Goal: Task Accomplishment & Management: Complete application form

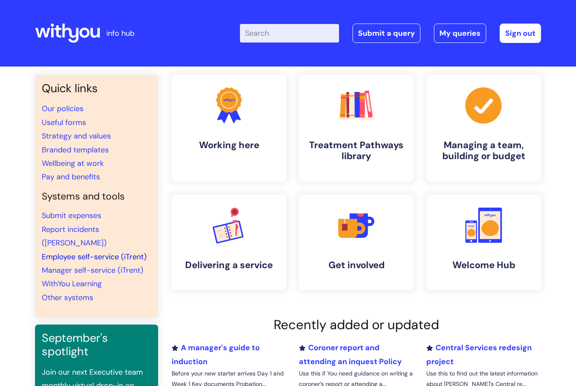
click at [89, 252] on link "Employee self-service (iTrent)" at bounding box center [94, 257] width 105 height 10
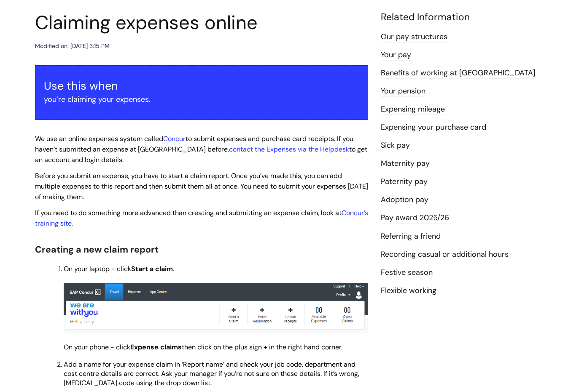
scroll to position [94, 0]
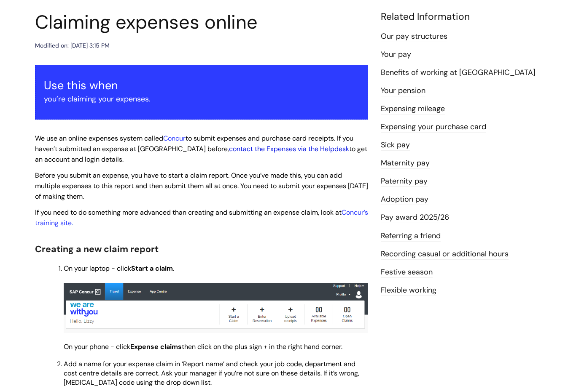
click at [276, 147] on link "contact the Expenses via the Helpdesk" at bounding box center [289, 149] width 120 height 9
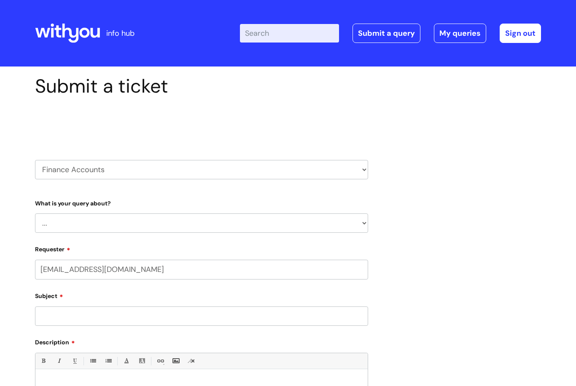
click at [124, 223] on select "... Finance Systems Finance Requests (inc. Expenses) Invoices Research" at bounding box center [201, 223] width 333 height 19
select select "Finance Systems"
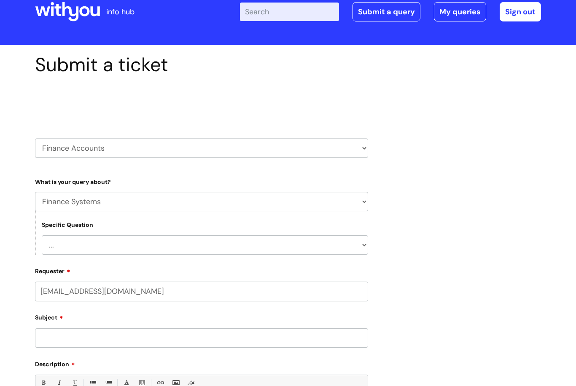
scroll to position [25, 0]
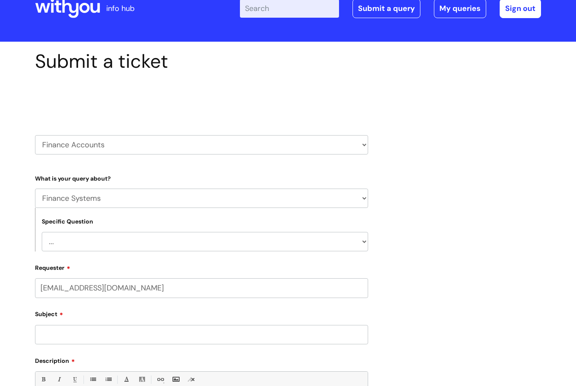
click at [161, 240] on select "... Concur + Basware Exchequer" at bounding box center [205, 241] width 326 height 19
select select "Concur + Basware"
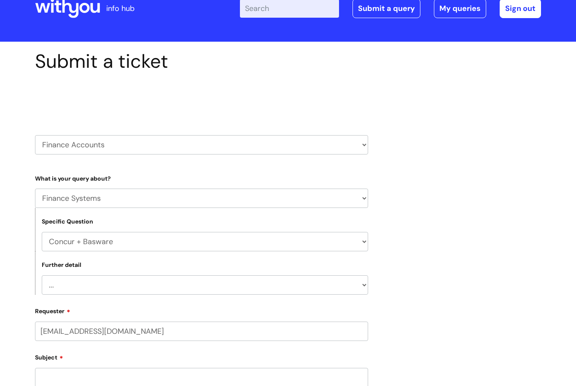
click at [136, 284] on select "... Access/Login issues Approval flow updates/issues New Suppliers + Job Codes …" at bounding box center [205, 285] width 326 height 19
select select "Access/Login issues"
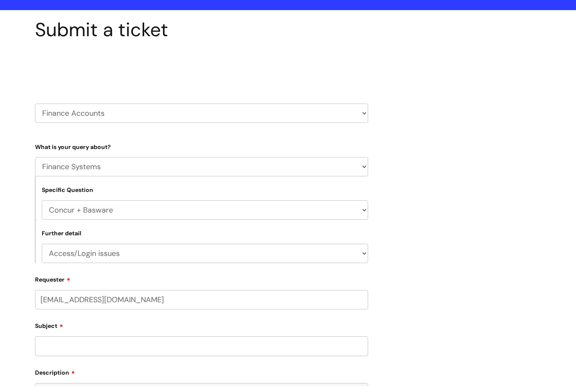
scroll to position [120, 0]
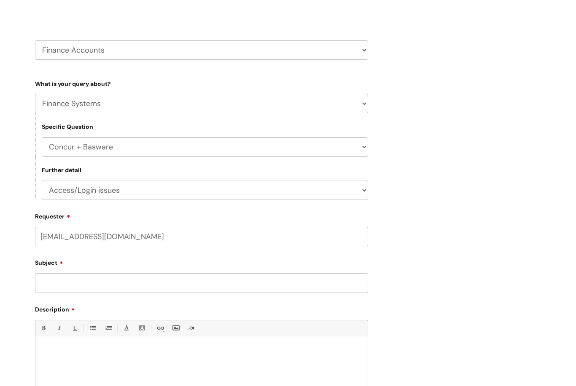
click at [137, 284] on input "Subject" at bounding box center [201, 282] width 333 height 19
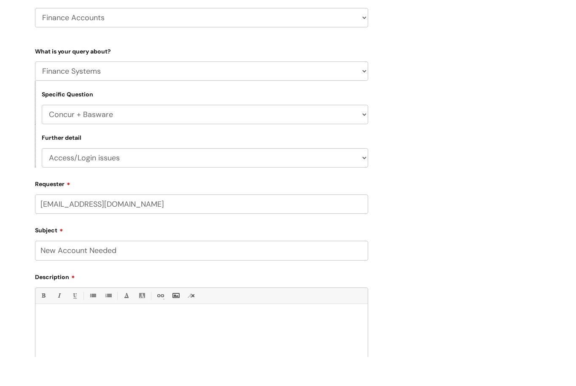
scroll to position [138, 0]
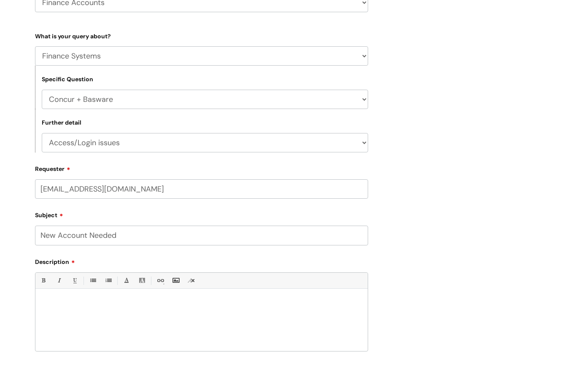
type input "New Account Needed"
click at [90, 324] on div at bounding box center [201, 351] width 332 height 58
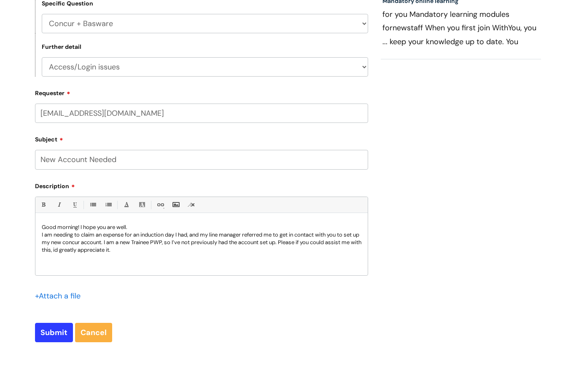
scroll to position [223, 0]
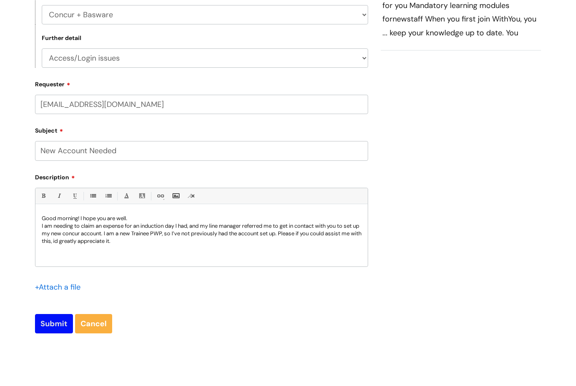
click at [36, 343] on input "Submit" at bounding box center [54, 352] width 38 height 19
type input "Please Wait..."
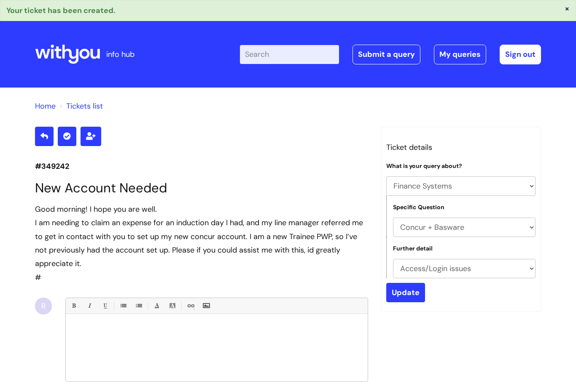
select select "Finance Systems"
select select "Concur + Basware"
select select "Access/Login issues"
click at [450, 66] on div "Enter your search term here... Search Submit a query My queries Welcome Rihana …" at bounding box center [351, 54] width 380 height 50
click at [449, 56] on link "My queries" at bounding box center [460, 54] width 52 height 19
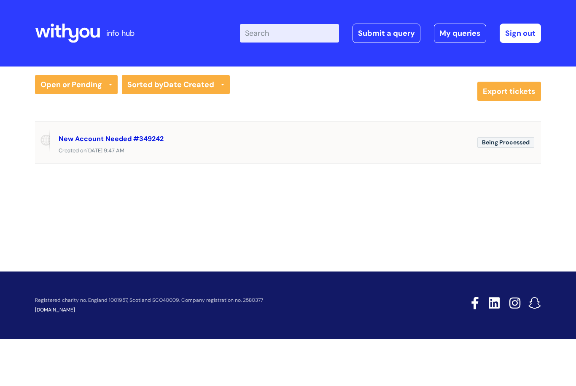
click at [79, 138] on link "New Account Needed #349242" at bounding box center [111, 138] width 105 height 9
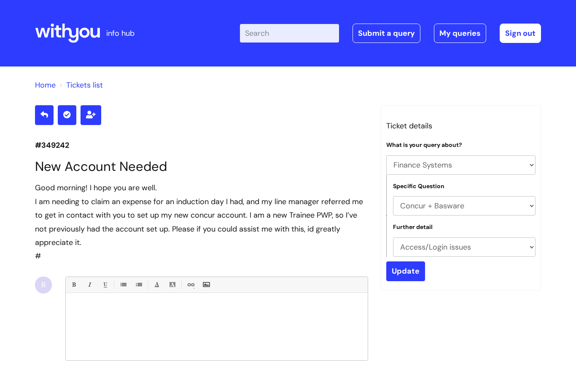
select select "Finance Systems"
select select "Concur + Basware"
select select "Access/Login issues"
click at [94, 91] on li "Tickets list" at bounding box center [80, 84] width 45 height 13
click at [92, 87] on link "Tickets list" at bounding box center [84, 85] width 37 height 10
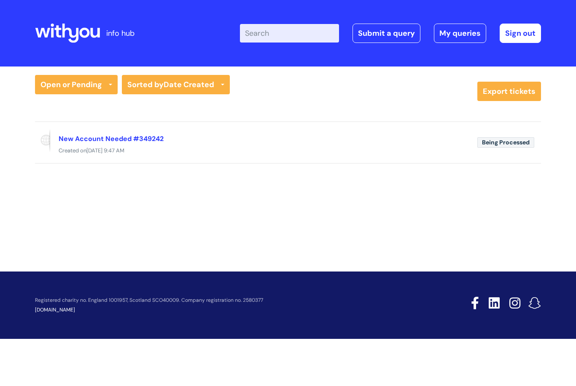
click at [141, 134] on link "New Account Needed #349242" at bounding box center [111, 138] width 105 height 9
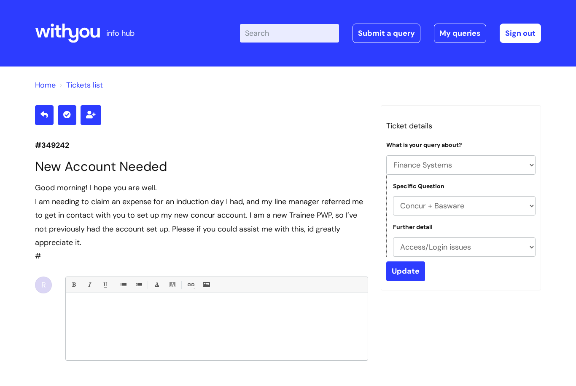
select select "Finance Systems"
select select "Concur + Basware"
select select "Access/Login issues"
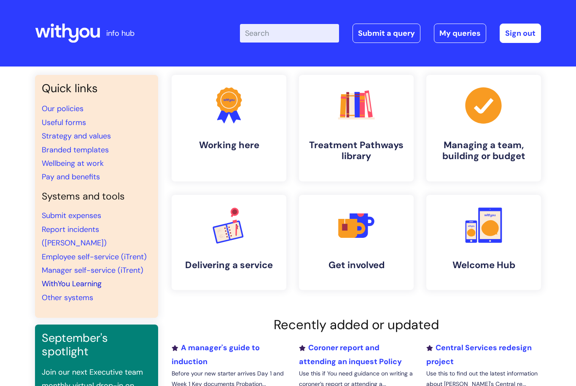
click at [71, 279] on link "WithYou Learning" at bounding box center [72, 284] width 60 height 10
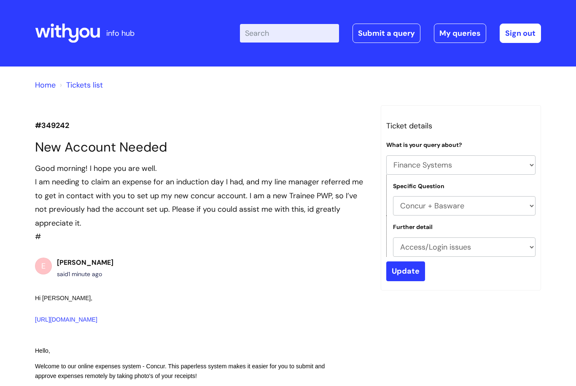
select select "Finance Systems"
select select "Concur + Basware"
select select "Access/Login issues"
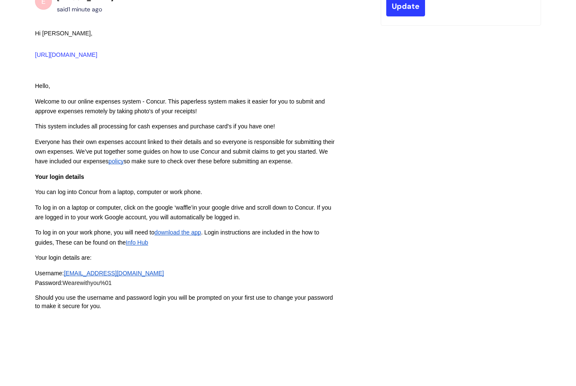
scroll to position [265, 0]
drag, startPoint x: 125, startPoint y: 285, endPoint x: 104, endPoint y: 282, distance: 21.3
click at [88, 281] on div "Password: Wearewithyou%01" at bounding box center [186, 287] width 303 height 16
drag, startPoint x: 119, startPoint y: 282, endPoint x: 65, endPoint y: 280, distance: 54.0
click at [65, 280] on div "Password: Wearewithyou%01" at bounding box center [186, 287] width 303 height 16
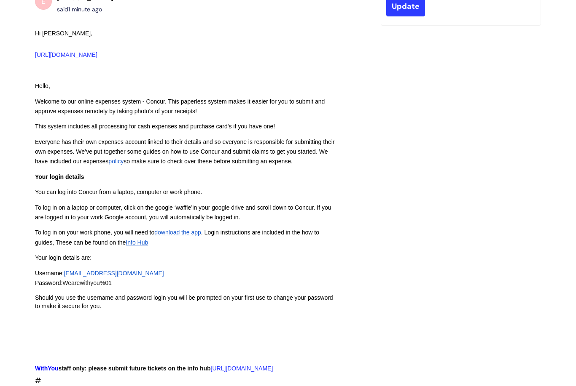
copy div "Password: Wearewithyou%01"
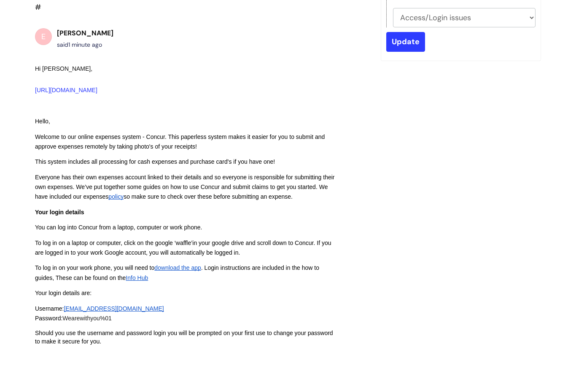
scroll to position [208, 0]
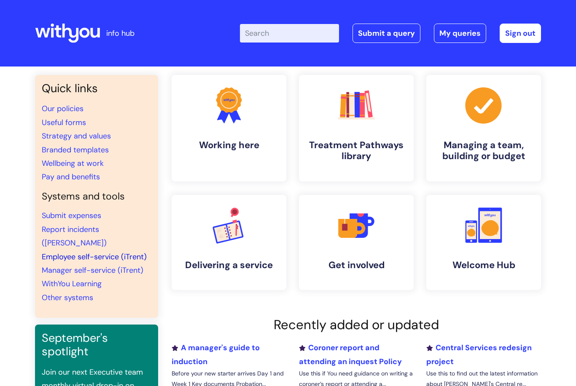
click at [85, 252] on link "Employee self-service (iTrent)" at bounding box center [94, 257] width 105 height 10
click at [93, 279] on link "WithYou Learning" at bounding box center [72, 284] width 60 height 10
